Goal: Task Accomplishment & Management: Use online tool/utility

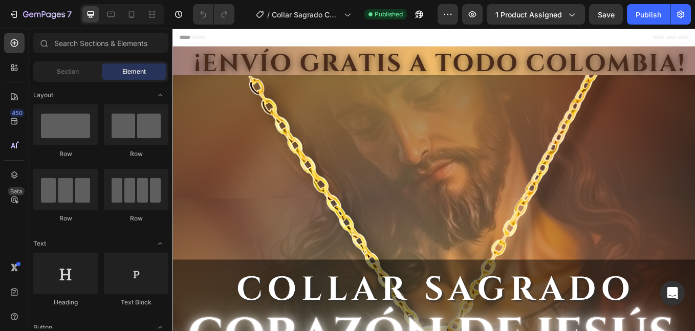
scroll to position [170, 0]
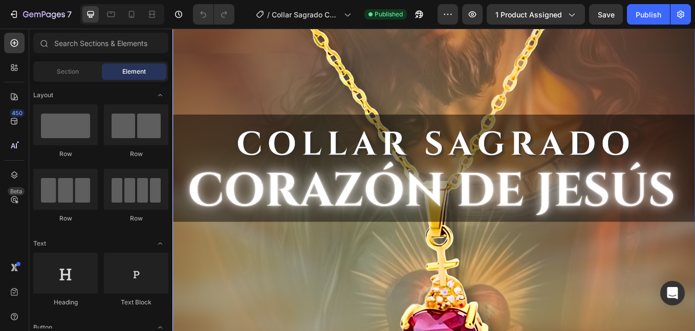
click at [436, 228] on img at bounding box center [480, 220] width 614 height 682
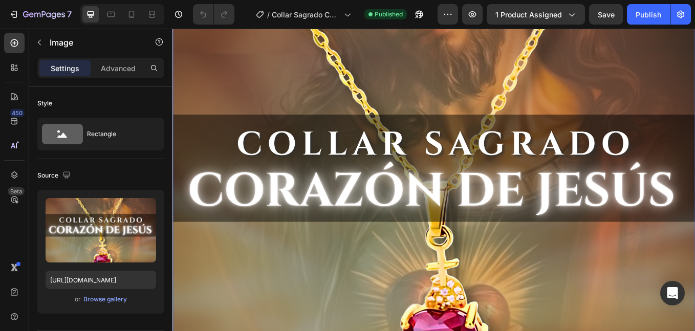
click at [438, 226] on img at bounding box center [480, 220] width 614 height 682
click at [103, 299] on div "Browse gallery" at bounding box center [105, 299] width 44 height 9
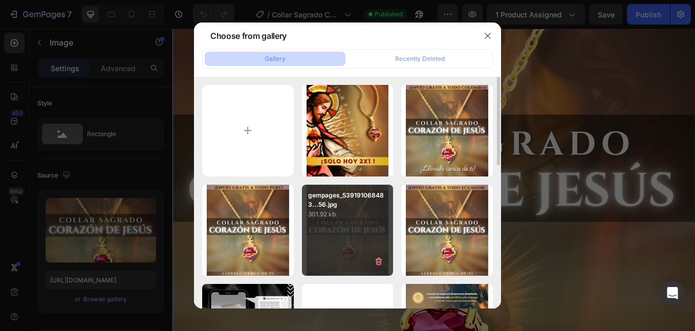
click at [0, 0] on div "corazon (1)_00001.jpg 262.91 kb" at bounding box center [0, 0] width 0 height 0
type input "[URL][DOMAIN_NAME]"
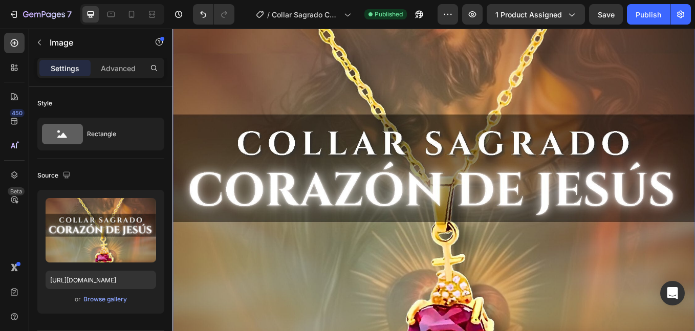
scroll to position [0, 0]
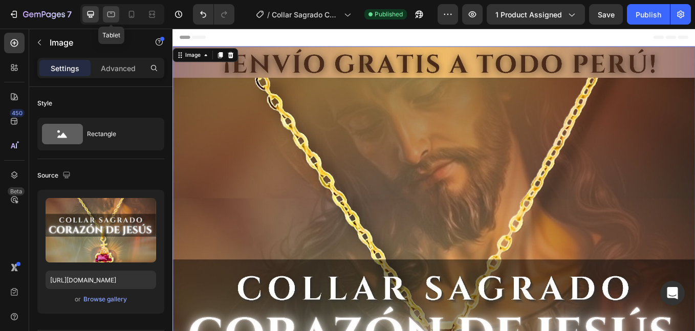
click at [111, 18] on icon at bounding box center [111, 14] width 10 height 10
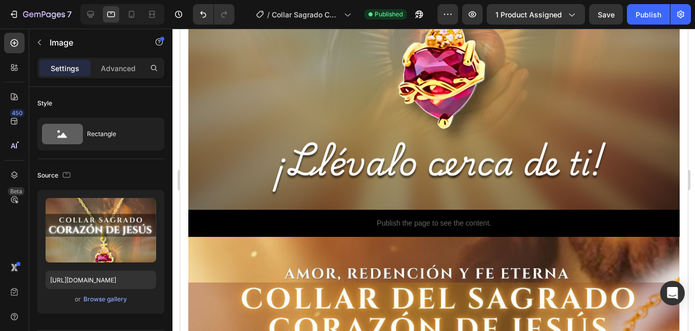
scroll to position [597, 0]
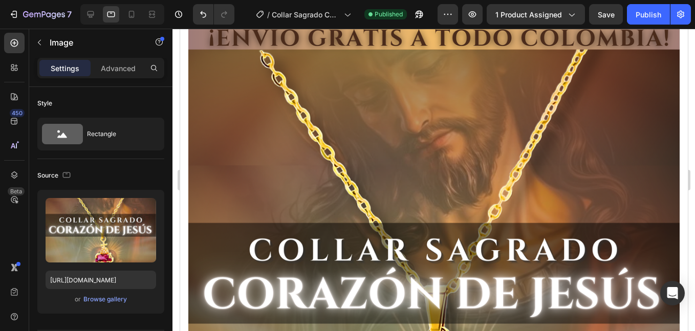
click at [329, 181] on img at bounding box center [433, 296] width 491 height 546
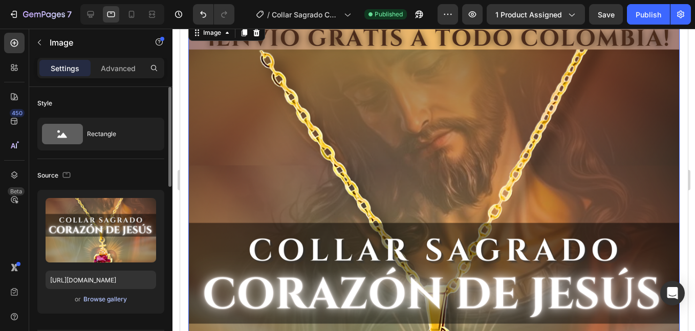
click at [96, 297] on div "Browse gallery" at bounding box center [105, 299] width 44 height 9
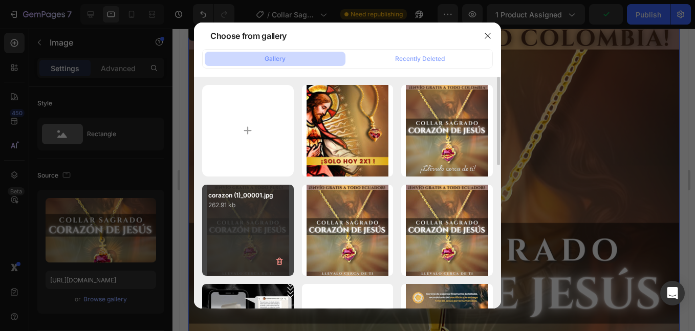
click at [211, 246] on div "corazon (1)_00001.jpg 262.91 kb" at bounding box center [248, 231] width 92 height 92
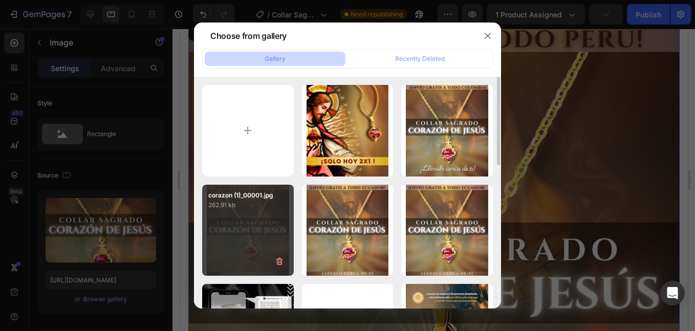
type input "[URL][DOMAIN_NAME]"
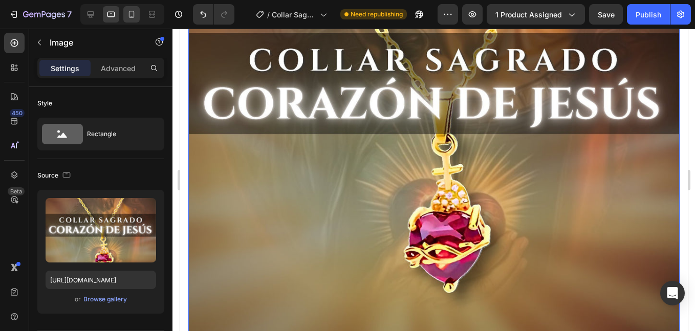
scroll to position [170, 0]
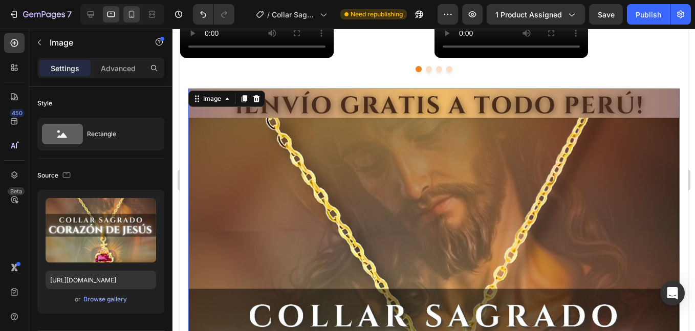
click at [131, 11] on icon at bounding box center [132, 14] width 6 height 7
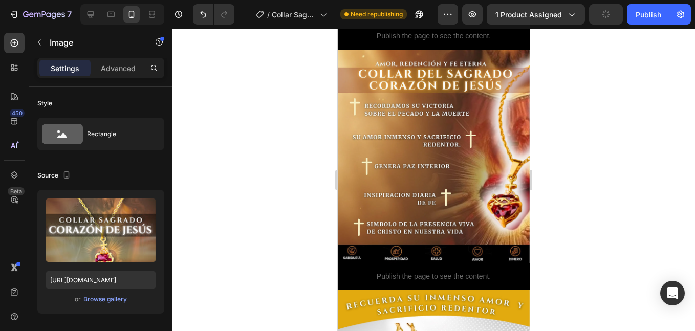
scroll to position [341, 0]
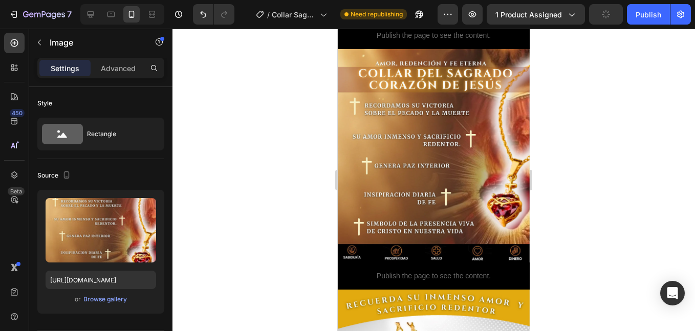
click at [436, 132] on img at bounding box center [434, 155] width 192 height 213
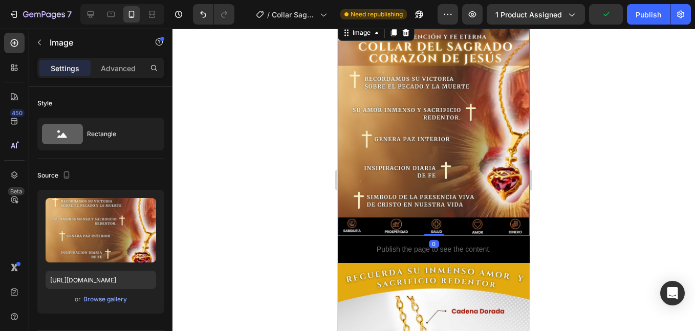
scroll to position [0, 0]
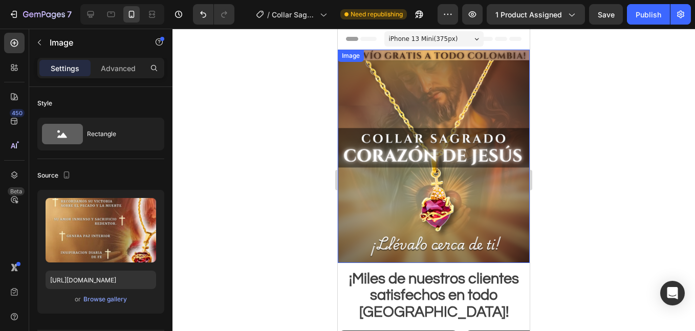
click at [442, 125] on img at bounding box center [434, 156] width 192 height 213
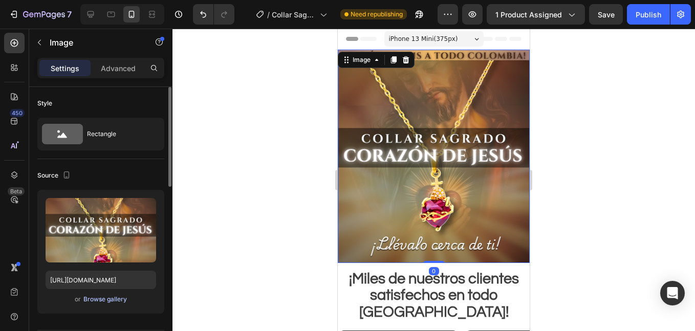
click at [107, 300] on div "Browse gallery" at bounding box center [105, 299] width 44 height 9
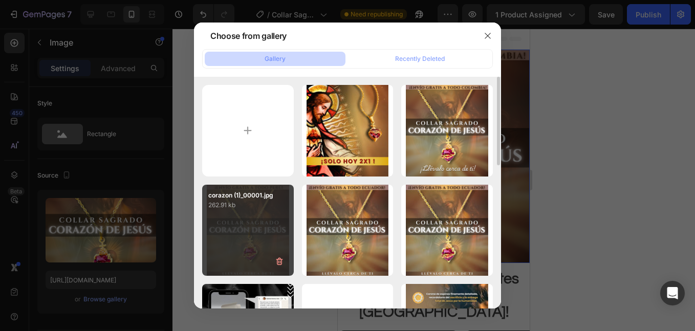
click at [266, 248] on div "corazon (1)_00001.jpg 262.91 kb" at bounding box center [248, 231] width 92 height 92
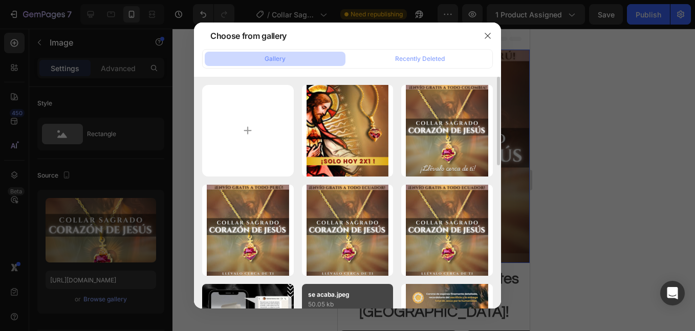
type input "[URL][DOMAIN_NAME]"
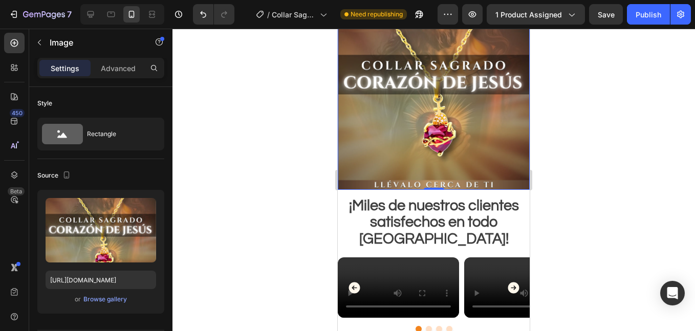
scroll to position [85, 0]
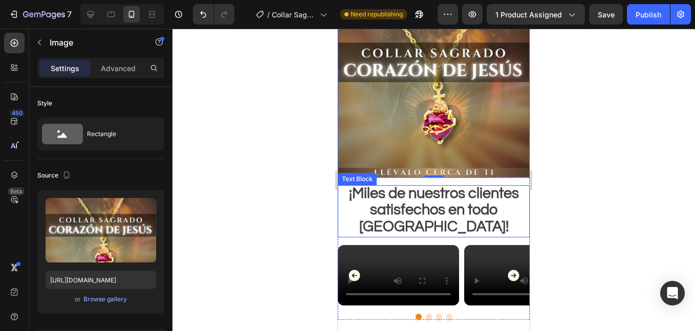
click at [444, 222] on strong "¡Miles de nuestros clientes satisfechos en todo [GEOGRAPHIC_DATA]!" at bounding box center [434, 210] width 170 height 49
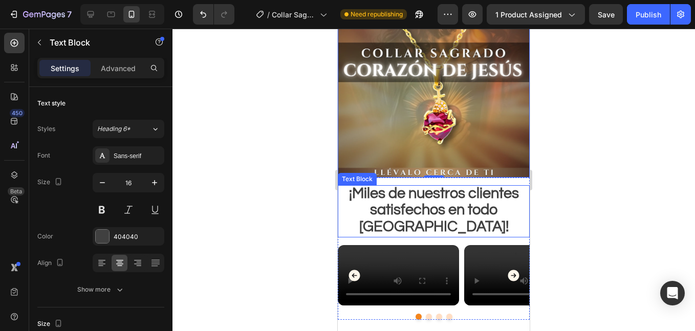
click at [438, 219] on strong "¡Miles de nuestros clientes satisfechos en todo [GEOGRAPHIC_DATA]!" at bounding box center [434, 210] width 170 height 49
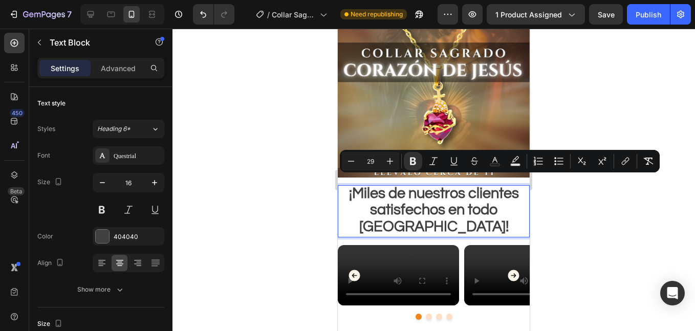
click at [438, 219] on strong "¡Miles de nuestros clientes satisfechos en todo [GEOGRAPHIC_DATA]!" at bounding box center [434, 210] width 170 height 49
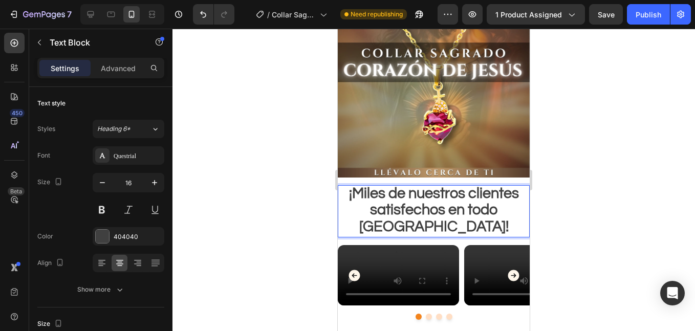
click at [438, 219] on strong "¡Miles de nuestros clientes satisfechos en todo [GEOGRAPHIC_DATA]!" at bounding box center [434, 210] width 170 height 49
click at [108, 15] on icon at bounding box center [111, 14] width 10 height 10
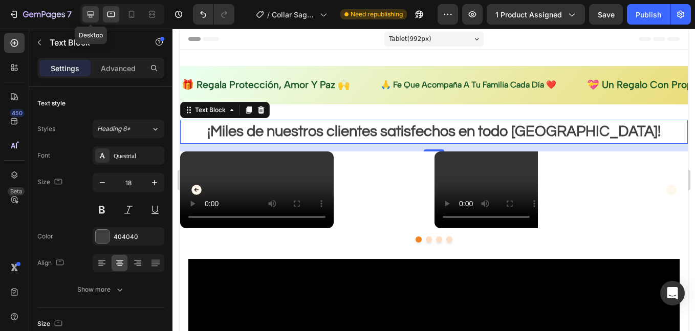
click at [97, 16] on div at bounding box center [90, 14] width 16 height 16
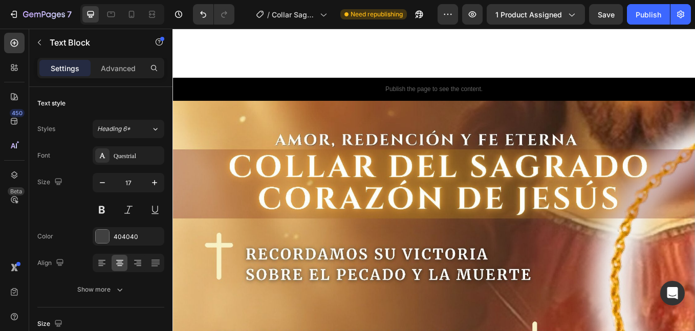
scroll to position [1365, 0]
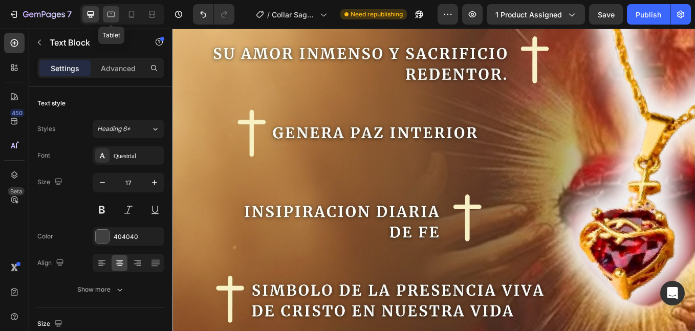
click at [113, 20] on div at bounding box center [111, 14] width 16 height 16
type input "18"
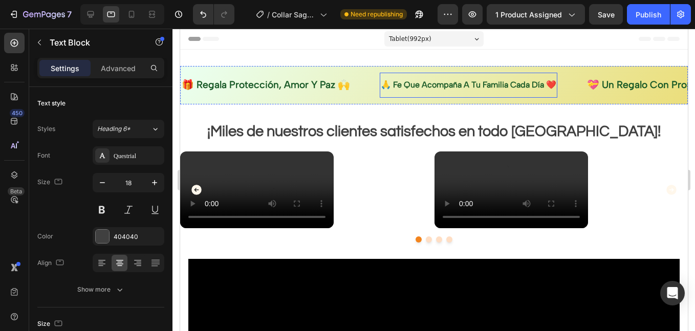
click at [541, 92] on p "🙏 fe que acompaña a tu familia cada día ❤️" at bounding box center [468, 85] width 176 height 15
click at [91, 16] on icon at bounding box center [90, 14] width 10 height 10
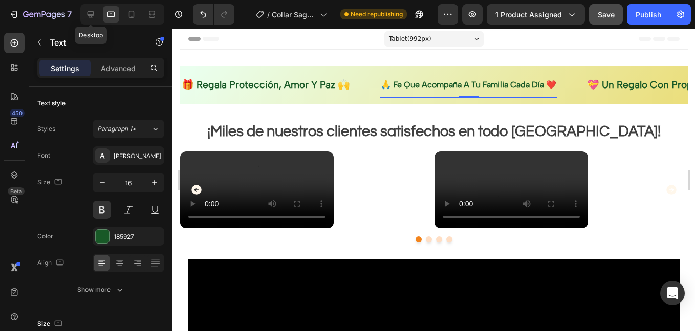
type input "19"
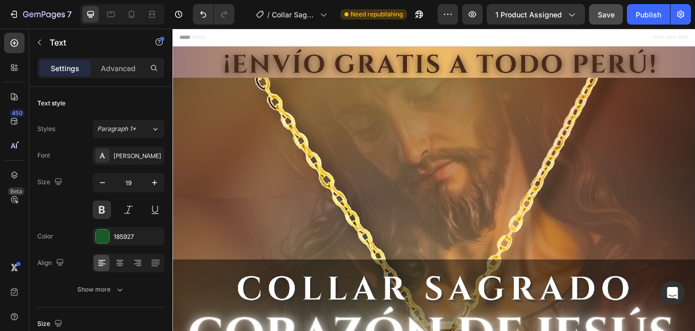
click at [606, 10] on span "Save" at bounding box center [606, 14] width 17 height 9
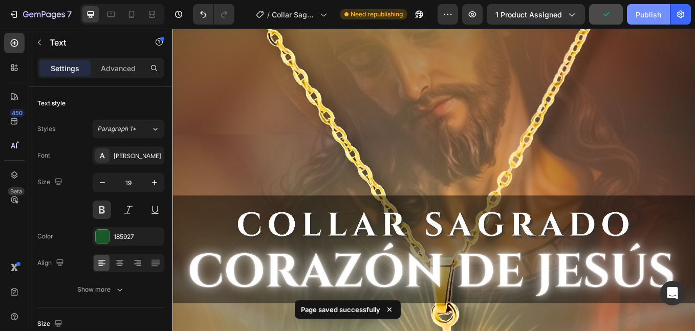
scroll to position [681, 0]
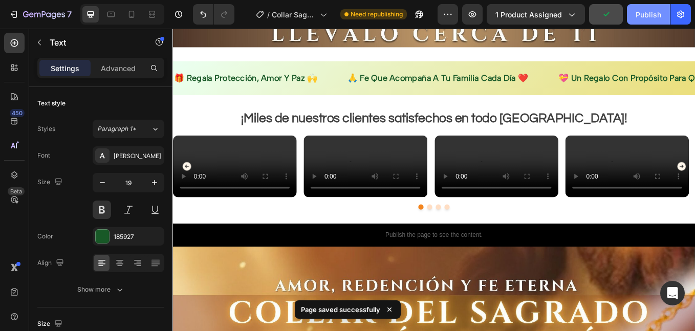
drag, startPoint x: 651, startPoint y: 15, endPoint x: 346, endPoint y: 201, distance: 357.2
click at [651, 15] on div "Publish" at bounding box center [649, 14] width 26 height 11
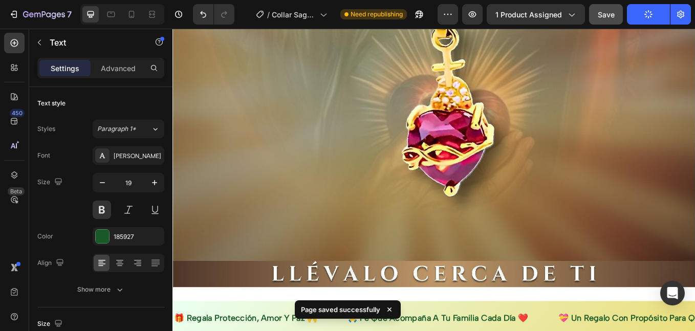
scroll to position [511, 0]
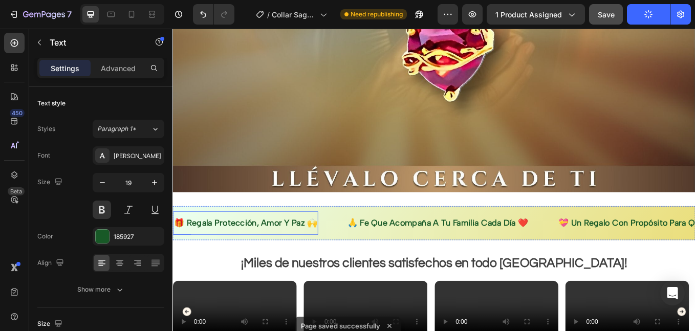
click at [294, 251] on span "🎁 regala protección, amor y paz 🙌" at bounding box center [258, 257] width 168 height 12
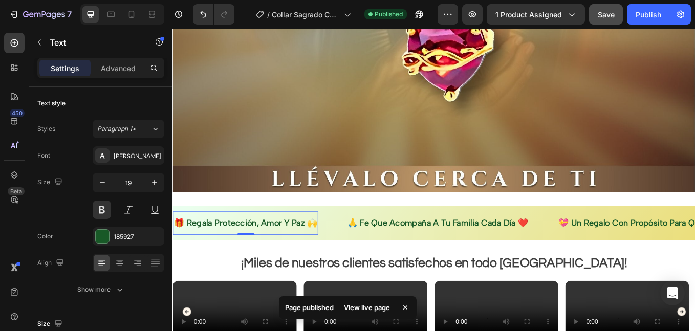
click at [232, 249] on p "🎁 regala protección, amor y paz 🙌" at bounding box center [258, 257] width 168 height 17
click at [242, 238] on div "🎁 regala protección, amor y paz 🙌 Text 0 🙏 fe que acompaña a tu familia cada dí…" at bounding box center [480, 258] width 614 height 40
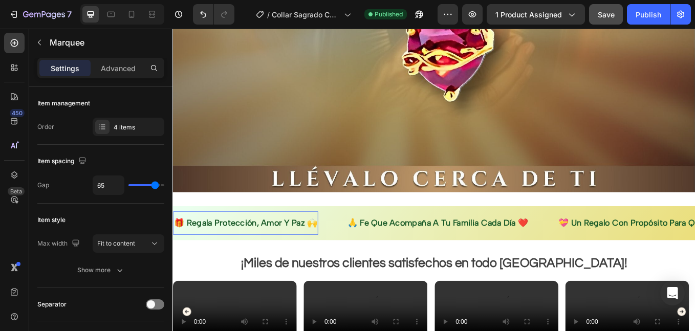
click at [244, 238] on div "🎁 regala protección, amor y paz 🙌 Text 0 🙏 fe que acompaña a tu familia cada dí…" at bounding box center [480, 258] width 614 height 40
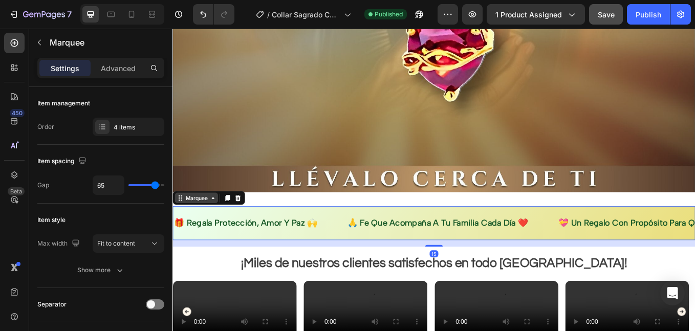
click at [212, 223] on div "Marquee" at bounding box center [200, 227] width 30 height 9
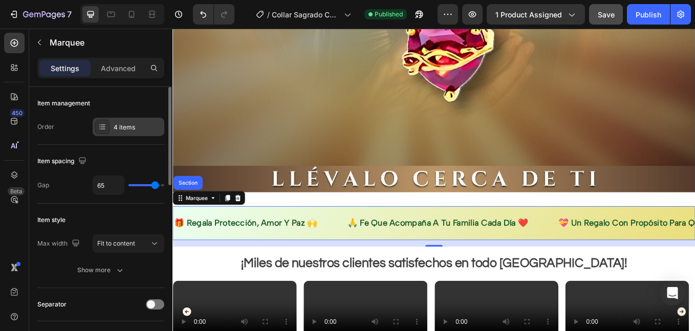
click at [125, 125] on div "4 items" at bounding box center [138, 127] width 48 height 9
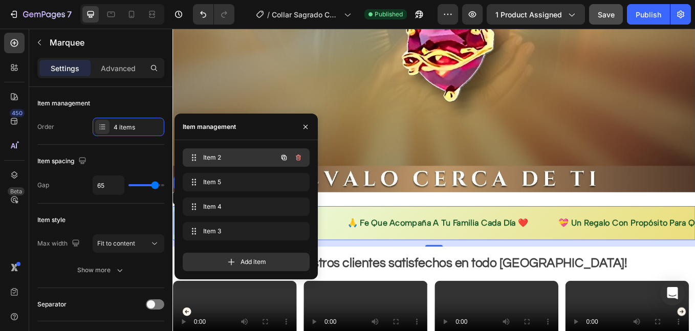
click at [227, 158] on span "Item 2" at bounding box center [232, 157] width 58 height 9
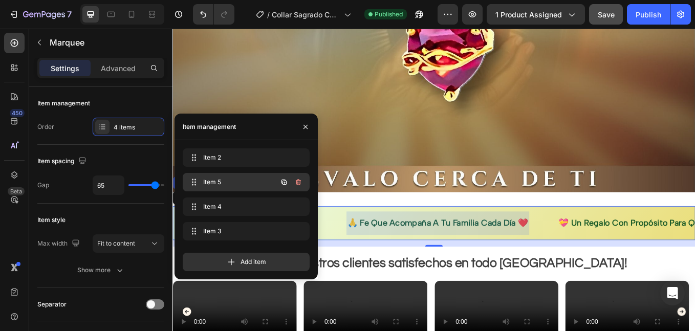
click at [229, 177] on div "Item 5 Item 5" at bounding box center [232, 182] width 90 height 14
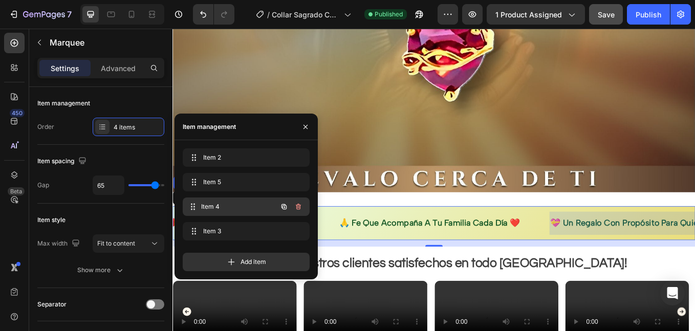
click at [229, 200] on div "Item 4 Item 4" at bounding box center [232, 207] width 90 height 14
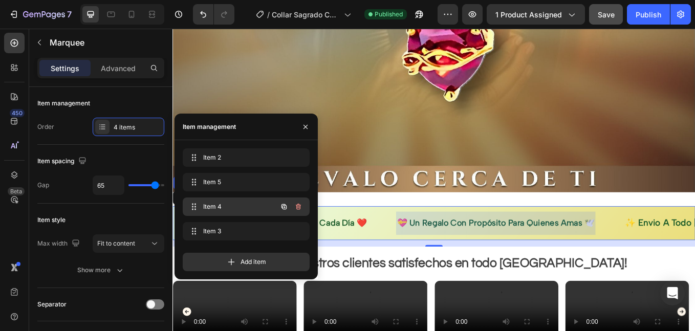
scroll to position [0, 269]
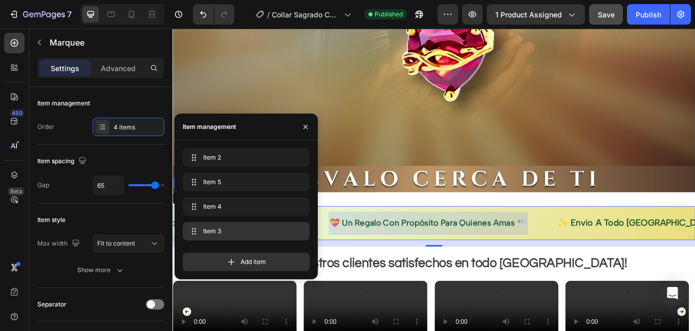
click at [231, 223] on div "Item 3 Item 3" at bounding box center [246, 231] width 127 height 18
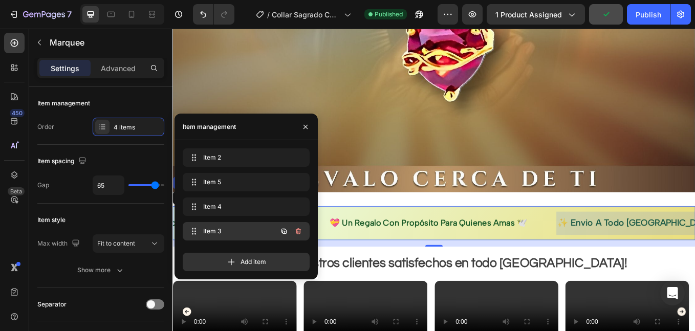
scroll to position [0, 489]
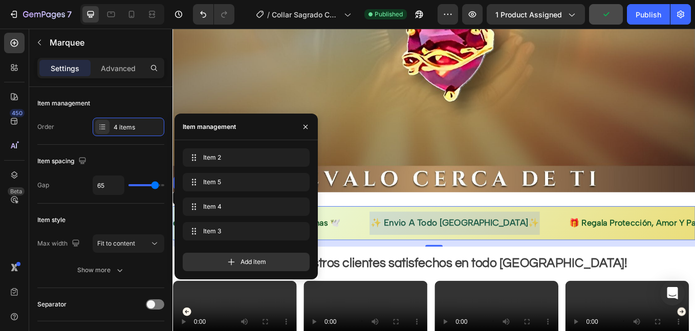
click at [517, 253] on span "✨ envio a todo [GEOGRAPHIC_DATA]✨" at bounding box center [504, 257] width 198 height 12
click at [508, 251] on span "✨ envio a todo [GEOGRAPHIC_DATA]✨" at bounding box center [504, 257] width 198 height 12
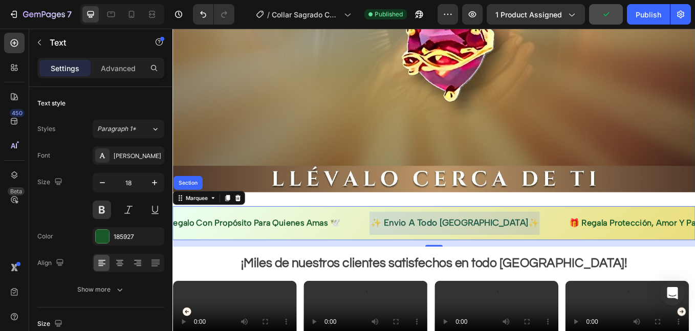
click at [508, 251] on span "✨ envio a todo [GEOGRAPHIC_DATA]✨" at bounding box center [504, 257] width 198 height 12
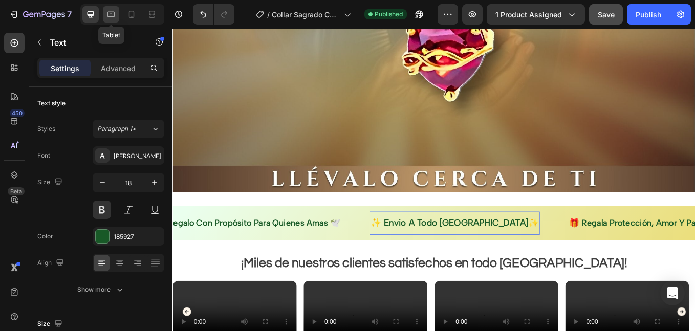
click at [114, 11] on icon at bounding box center [111, 14] width 10 height 10
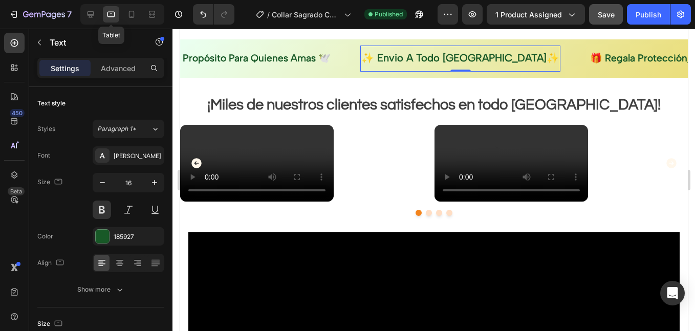
scroll to position [8, 0]
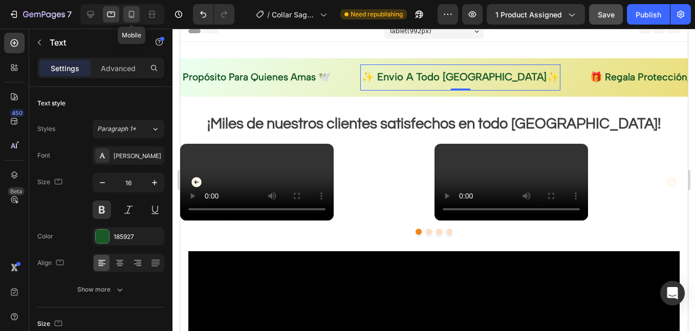
drag, startPoint x: 136, startPoint y: 7, endPoint x: 23, endPoint y: 28, distance: 114.6
click at [136, 7] on div at bounding box center [131, 14] width 16 height 16
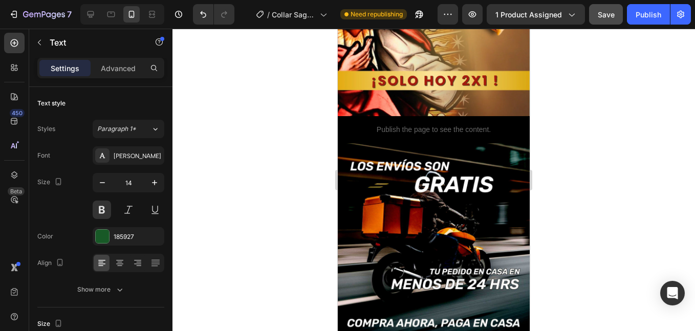
scroll to position [2046, 0]
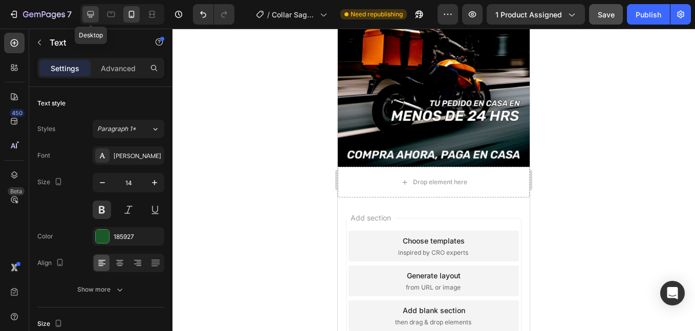
click at [98, 21] on div at bounding box center [90, 14] width 16 height 16
type input "18"
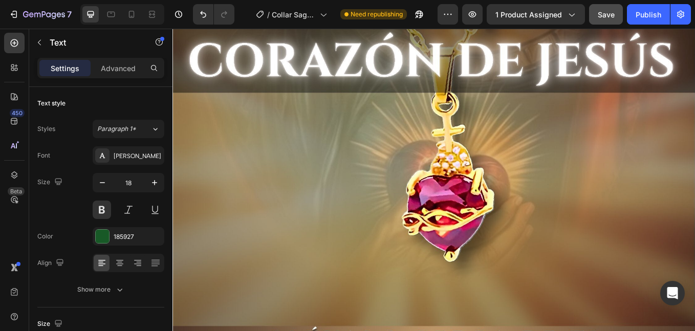
scroll to position [597, 0]
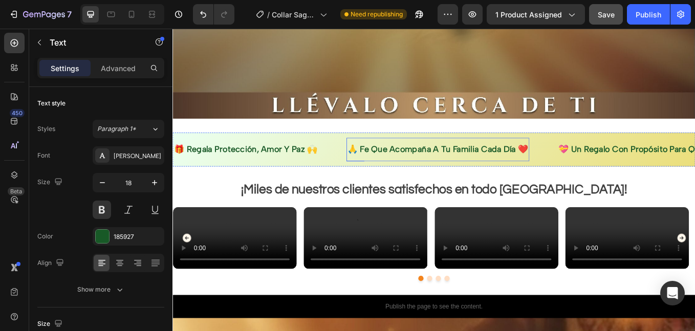
click at [446, 168] on p "🙏 fe que acompaña a tu familia cada día ❤️" at bounding box center [484, 170] width 213 height 17
click at [452, 163] on p "🙏 fe que acompaña a tu familia cada día ❤️" at bounding box center [484, 170] width 213 height 17
click at [388, 157] on div "🙏 fe que acompaña a tu familia cada día ❤️ Text 0" at bounding box center [484, 171] width 215 height 28
click at [390, 151] on div "🎁 regala protección, amor y paz 🙌 Text 🙏 fe que acompaña a tu familia cada día …" at bounding box center [480, 171] width 614 height 40
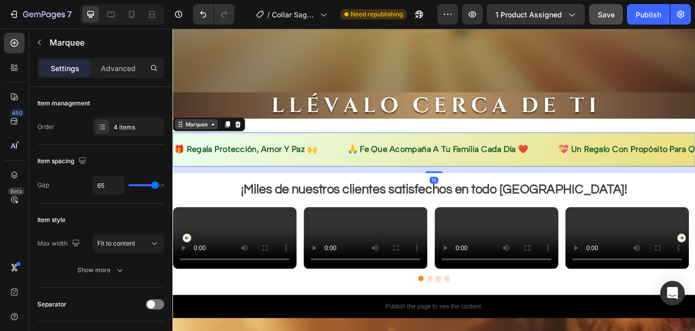
click at [221, 137] on icon at bounding box center [220, 141] width 8 height 8
click at [94, 130] on div "4 items" at bounding box center [129, 127] width 72 height 18
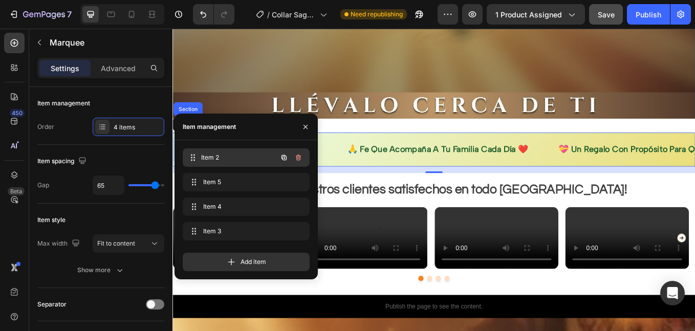
click at [208, 156] on span "Item 2" at bounding box center [239, 157] width 76 height 9
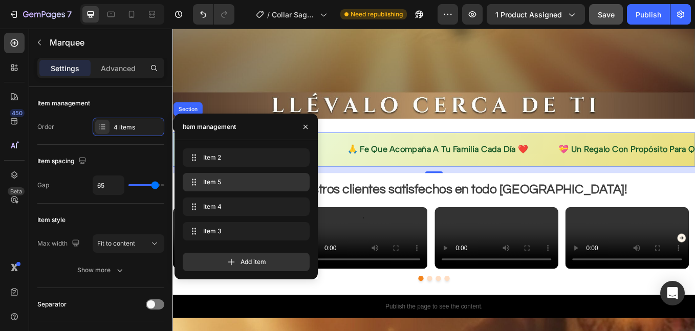
click at [221, 180] on span "Item 5" at bounding box center [244, 182] width 82 height 9
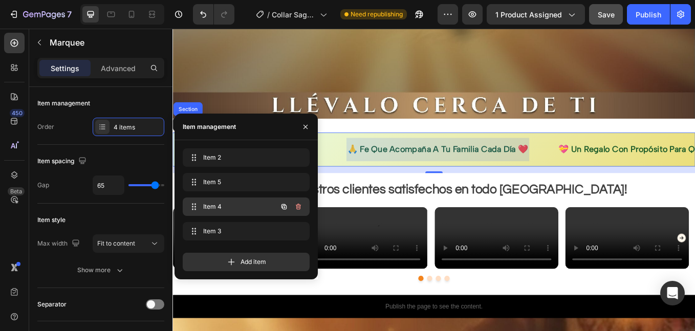
click at [230, 205] on span "Item 4" at bounding box center [232, 206] width 58 height 9
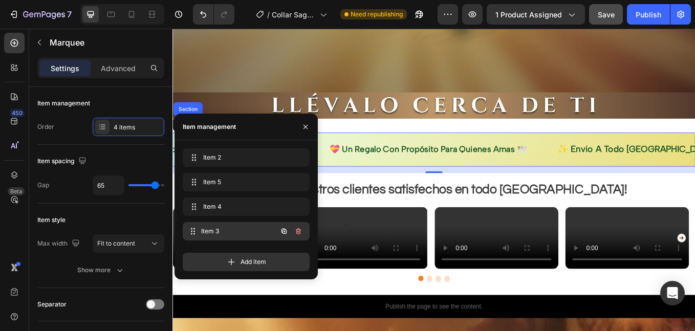
click at [235, 225] on div "Item 3 Item 3" at bounding box center [232, 231] width 90 height 14
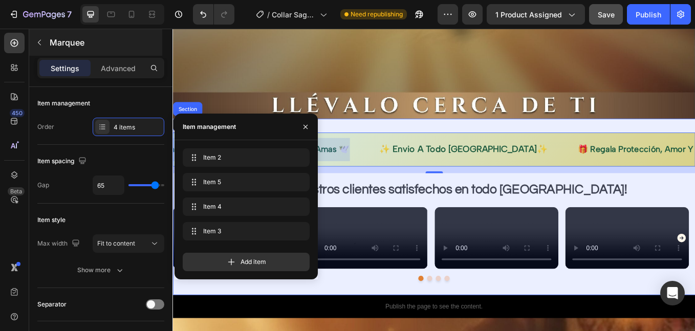
scroll to position [0, 480]
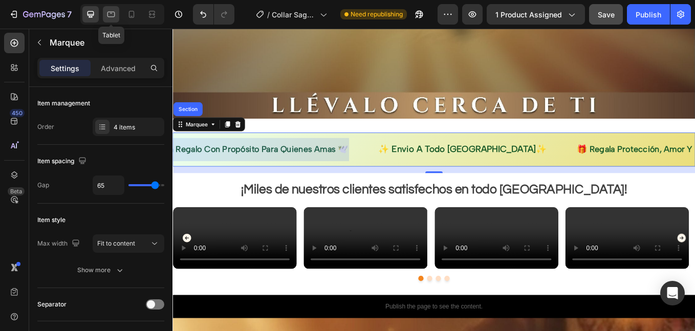
click at [116, 17] on icon at bounding box center [111, 14] width 10 height 10
type input "56"
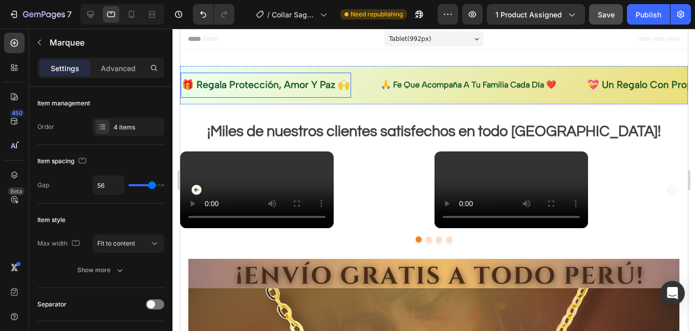
click at [260, 90] on span "🎁 regala protección, amor y paz 🙌" at bounding box center [265, 85] width 168 height 12
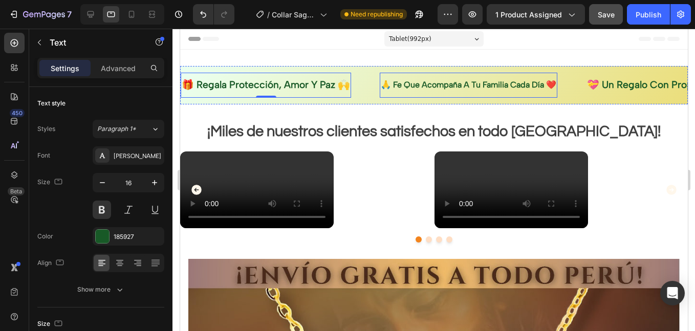
click at [416, 91] on p "🙏 fe que acompaña a tu familia cada día ❤️" at bounding box center [468, 85] width 176 height 15
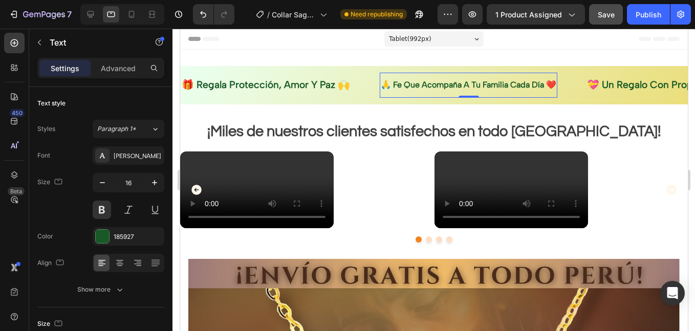
click at [417, 90] on p "🙏 fe que acompaña a tu familia cada día ❤️" at bounding box center [468, 85] width 176 height 15
click at [417, 89] on p "🙏 fe que acompaña a tu familia cada día ❤️" at bounding box center [468, 85] width 176 height 15
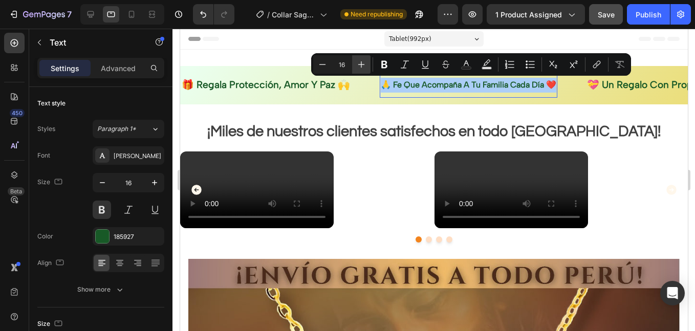
click at [364, 66] on icon "Editor contextual toolbar" at bounding box center [361, 64] width 10 height 10
type input "17"
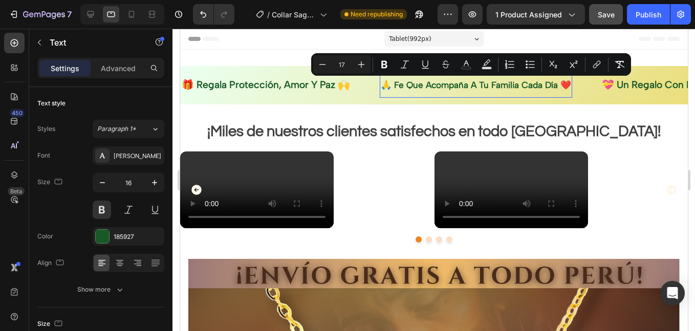
click at [302, 91] on p "🎁 regala protección, amor y paz 🙌" at bounding box center [265, 85] width 168 height 15
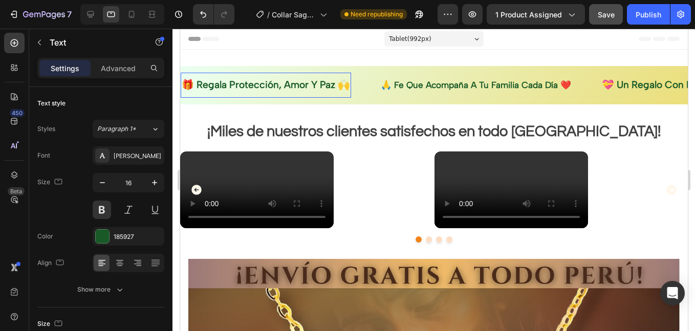
click at [294, 79] on span "🎁 regala protección, amor y paz 🙌" at bounding box center [265, 85] width 168 height 12
click at [294, 80] on span "🎁 regala protección, amor y paz 🙌" at bounding box center [265, 85] width 168 height 12
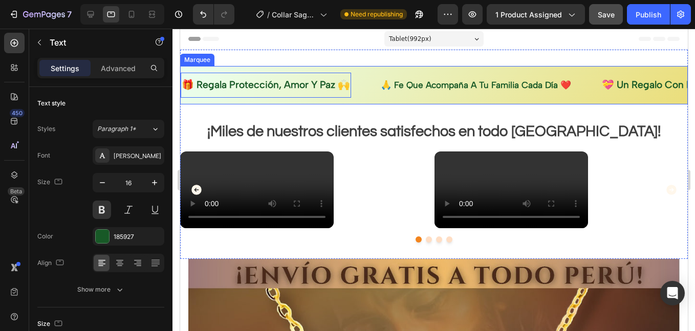
click at [306, 72] on div "🎁 regala protección, amor y paz 🙌 Text 0 🙏 fe que acompaña a tu familia cada dí…" at bounding box center [434, 85] width 508 height 38
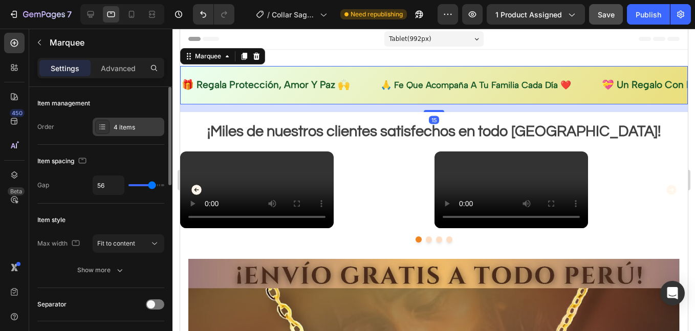
click at [150, 125] on div "4 items" at bounding box center [138, 127] width 48 height 9
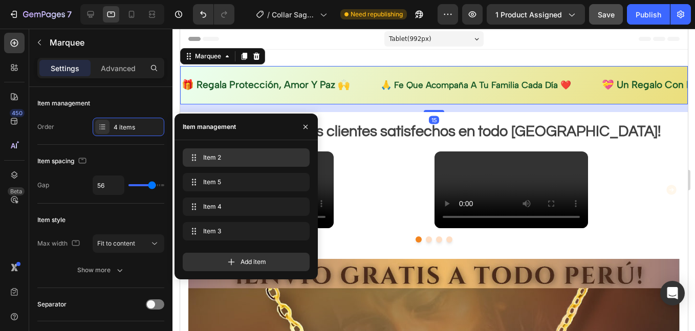
click at [218, 149] on div "Item 2 Item 2" at bounding box center [246, 157] width 127 height 18
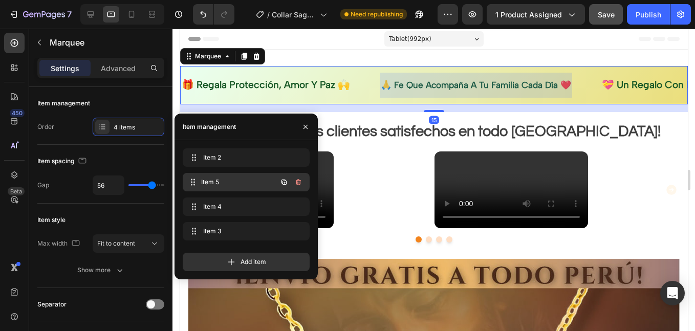
click at [220, 178] on span "Item 5" at bounding box center [239, 182] width 76 height 9
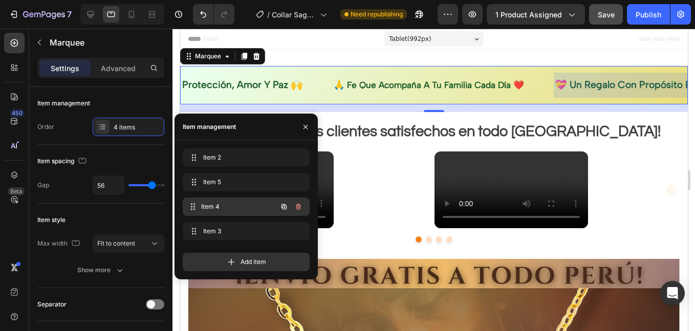
click at [220, 201] on div "Item 4 Item 4" at bounding box center [232, 207] width 90 height 14
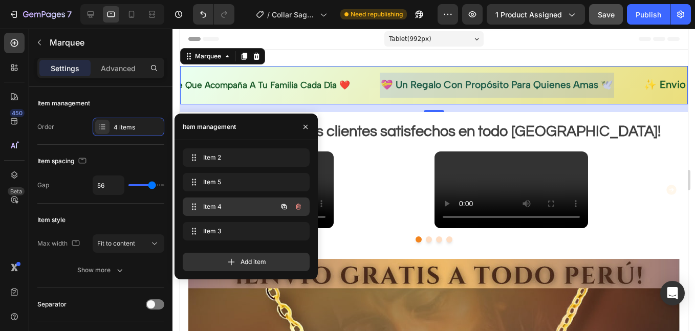
scroll to position [0, 291]
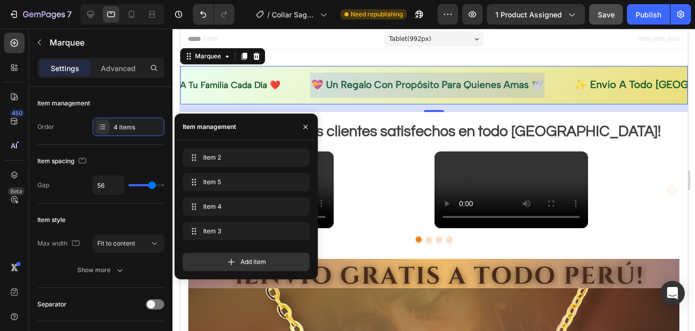
click at [223, 220] on div "Item 4 Item 4" at bounding box center [246, 209] width 127 height 23
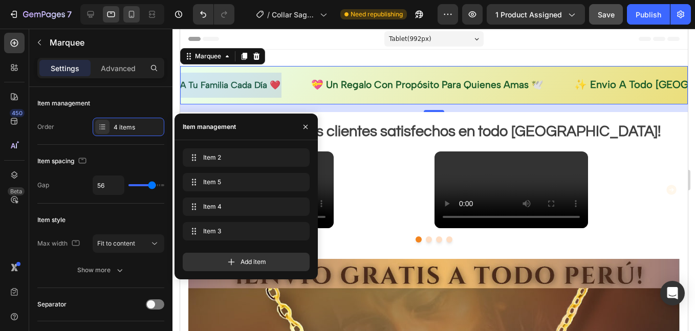
click at [135, 16] on icon at bounding box center [131, 14] width 10 height 10
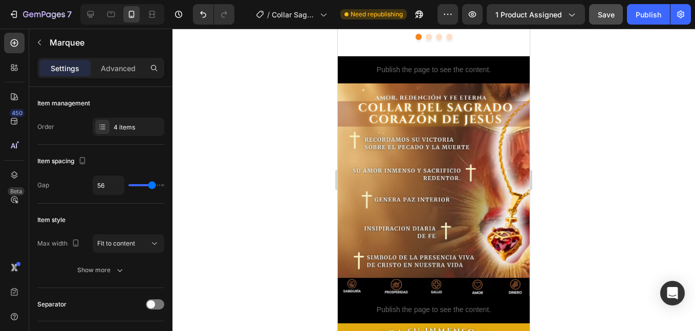
scroll to position [341, 0]
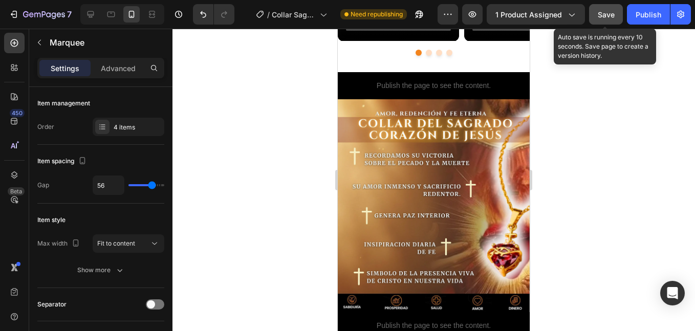
click at [618, 23] on button "Save" at bounding box center [606, 14] width 34 height 20
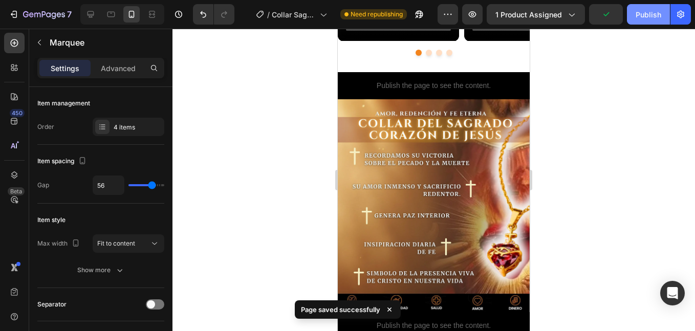
click at [650, 14] on div "Publish" at bounding box center [649, 14] width 26 height 11
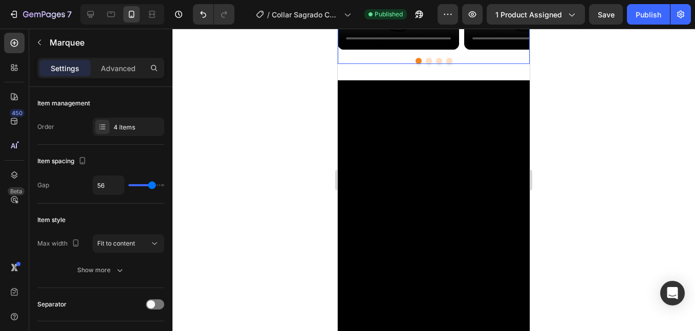
scroll to position [0, 0]
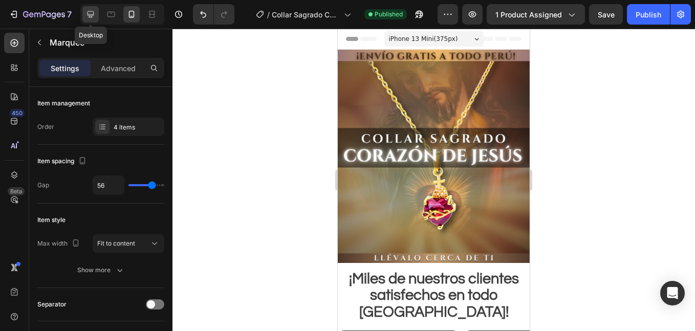
click at [86, 18] on icon at bounding box center [90, 14] width 10 height 10
type input "65"
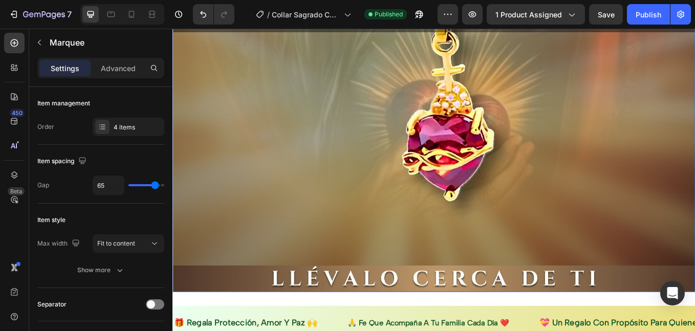
scroll to position [510, 0]
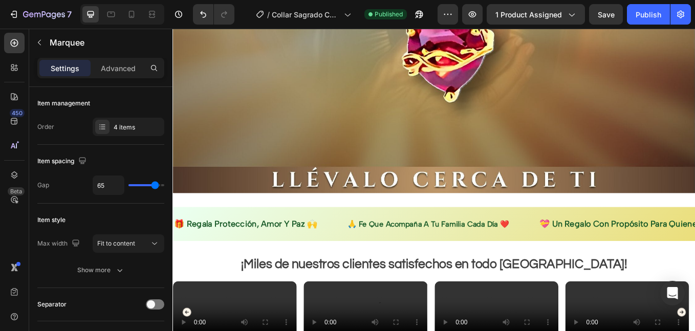
click at [525, 239] on div "🎁 regala protección, amor y paz 🙌 Text 🙏 fe que acompaña a tu familia cada día …" at bounding box center [480, 259] width 614 height 40
click at [526, 239] on div "🎁 regala protección, amor y paz 🙌 Text 🙏 fe que acompaña a tu familia cada día …" at bounding box center [480, 259] width 614 height 40
click at [526, 245] on div "🙏 fe que acompaña a tu familia cada día ❤️ Text" at bounding box center [473, 259] width 192 height 28
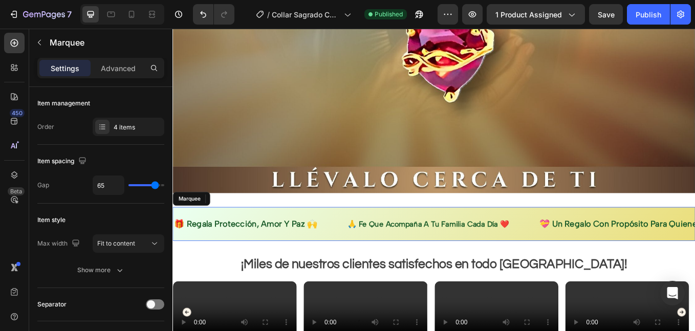
click at [352, 245] on div "🎁 regala protección, amor y paz 🙌 Text" at bounding box center [275, 259] width 204 height 28
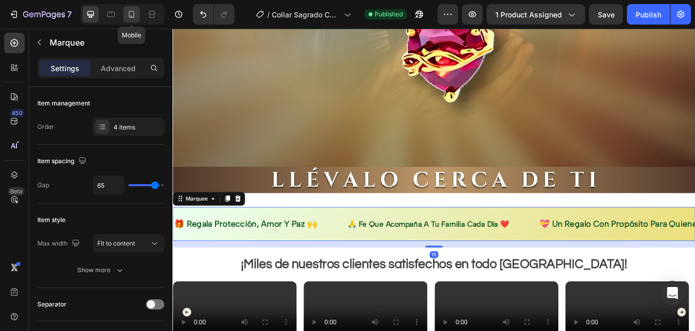
click at [130, 15] on icon at bounding box center [132, 14] width 6 height 7
type input "56"
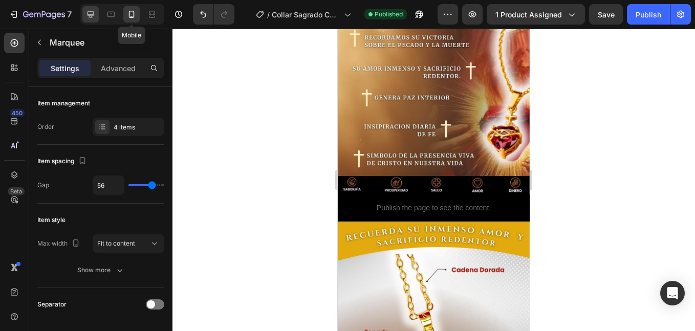
scroll to position [466, 0]
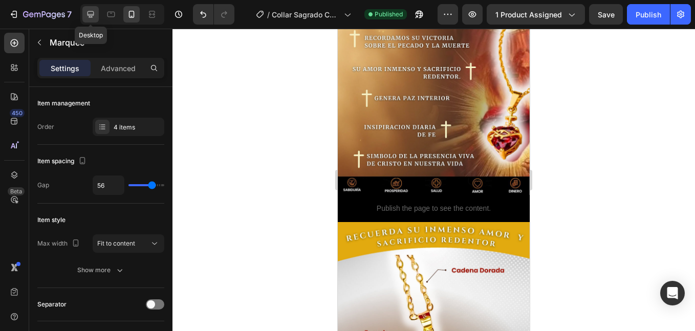
drag, startPoint x: 85, startPoint y: 16, endPoint x: 114, endPoint y: 152, distance: 138.6
click at [85, 16] on icon at bounding box center [90, 14] width 10 height 10
type input "65"
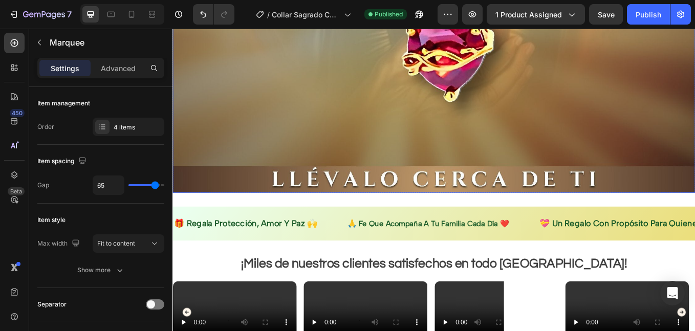
scroll to position [512, 0]
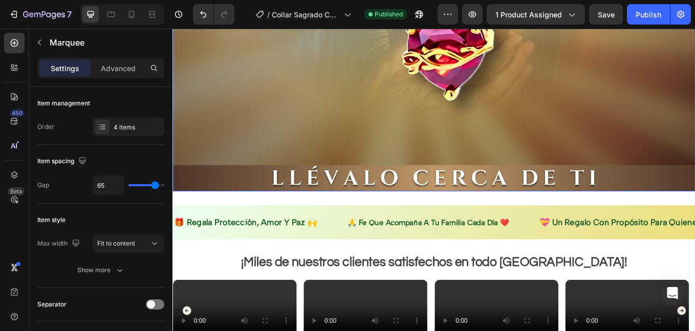
click at [315, 236] on div "🎁 regala protección, amor y paz 🙌 Text 🙏 fe que acompaña a tu familia cada día …" at bounding box center [480, 256] width 614 height 40
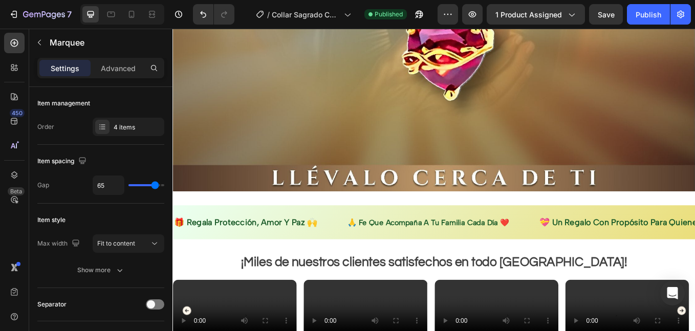
click at [315, 236] on div "🎁 regala protección, amor y paz 🙌 Text 🙏 fe que acompaña a tu familia cada día …" at bounding box center [480, 256] width 614 height 40
click at [325, 243] on div "🎁 regala protección, amor y paz 🙌 Text" at bounding box center [258, 257] width 170 height 28
click at [363, 236] on div "🎁 regala protección, amor y paz 🙌 Text 🙏 fe que acompaña a tu familia cada día …" at bounding box center [480, 256] width 614 height 40
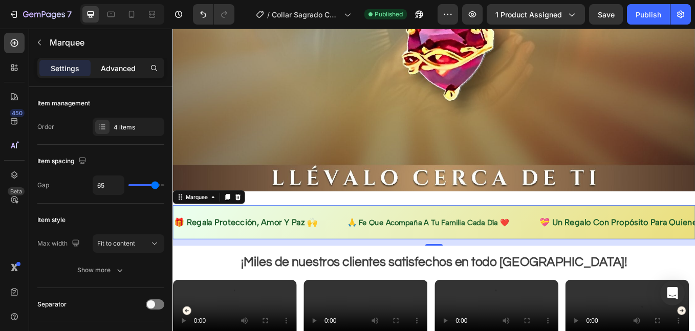
click at [107, 70] on p "Advanced" at bounding box center [118, 68] width 35 height 11
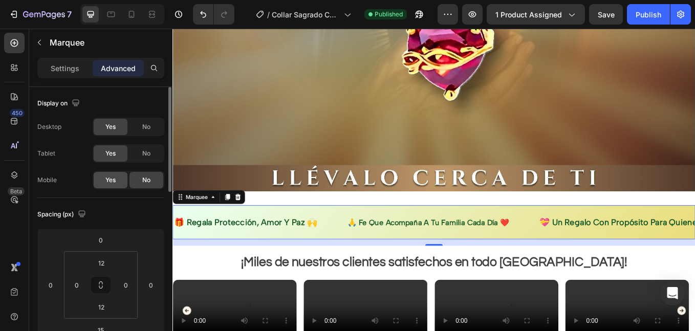
click at [116, 180] on div "Yes" at bounding box center [111, 180] width 34 height 16
click at [133, 16] on icon at bounding box center [132, 14] width 6 height 7
type input "0"
type input "5"
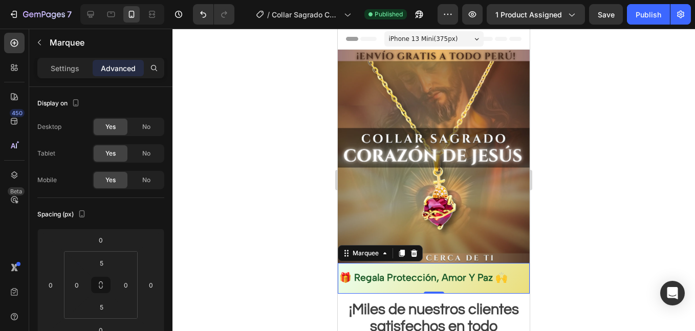
scroll to position [170, 0]
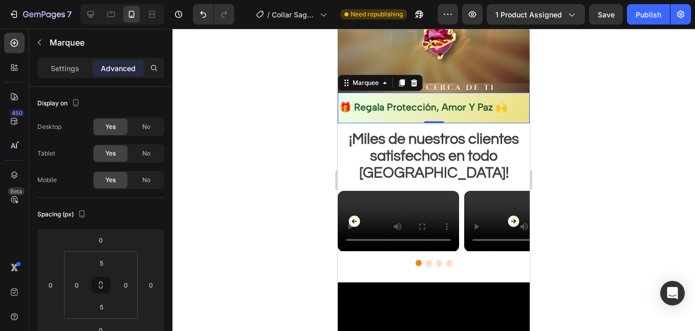
click at [587, 12] on div "Preview 1 product assigned Save Publish" at bounding box center [564, 14] width 253 height 20
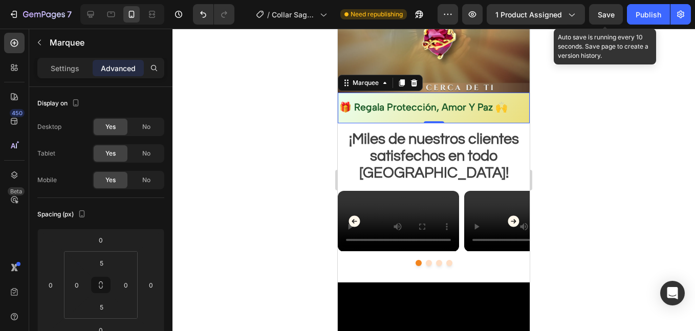
click at [599, 12] on span "Save" at bounding box center [606, 14] width 17 height 9
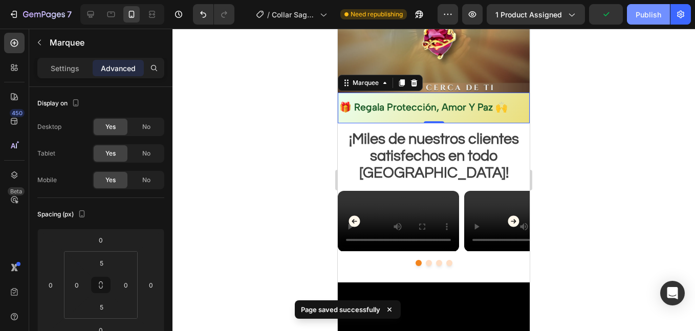
click at [646, 16] on div "Publish" at bounding box center [649, 14] width 26 height 11
